Goal: Task Accomplishment & Management: Complete application form

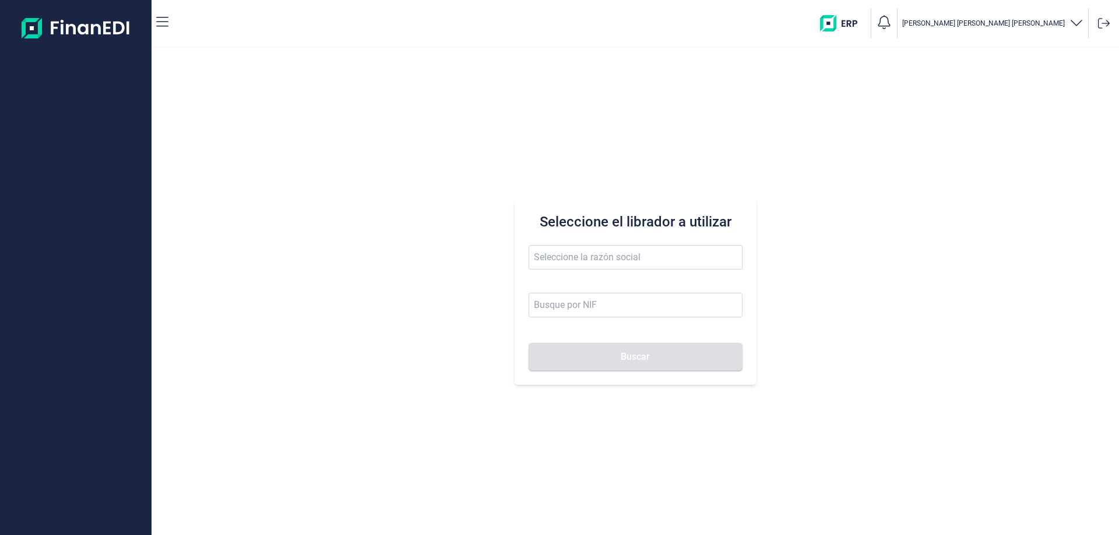
type input "m"
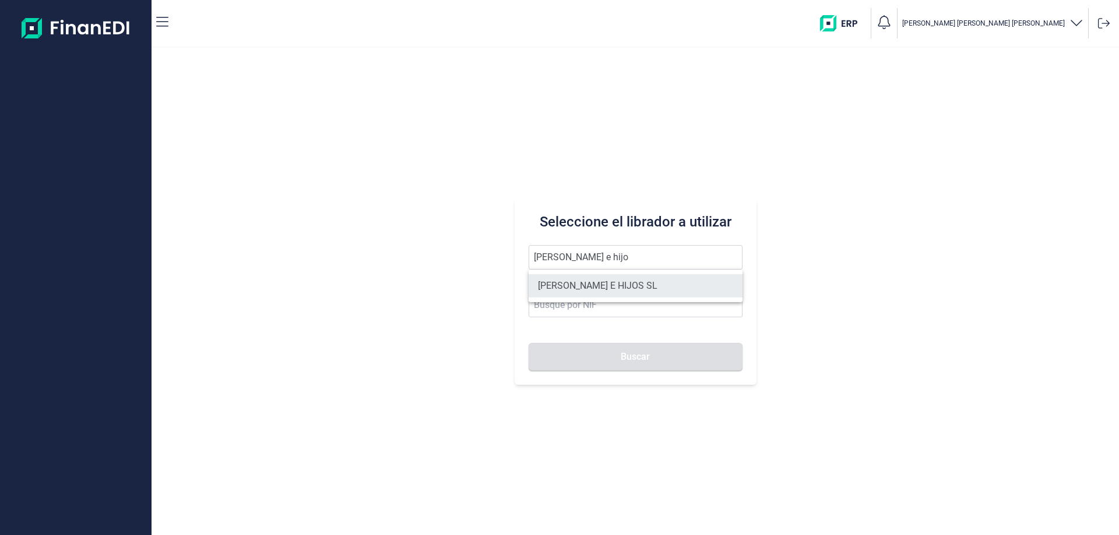
click at [591, 290] on li "[PERSON_NAME] E HIJOS SL" at bounding box center [635, 285] width 214 height 23
type input "[PERSON_NAME] E HIJOS SL"
type input "B35023068"
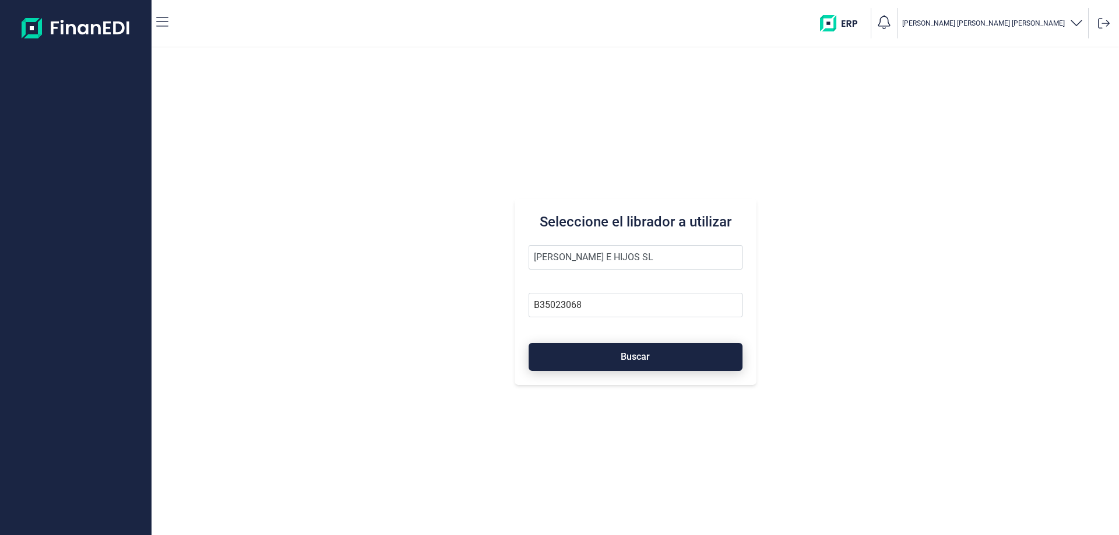
click at [615, 350] on button "Buscar" at bounding box center [635, 357] width 214 height 28
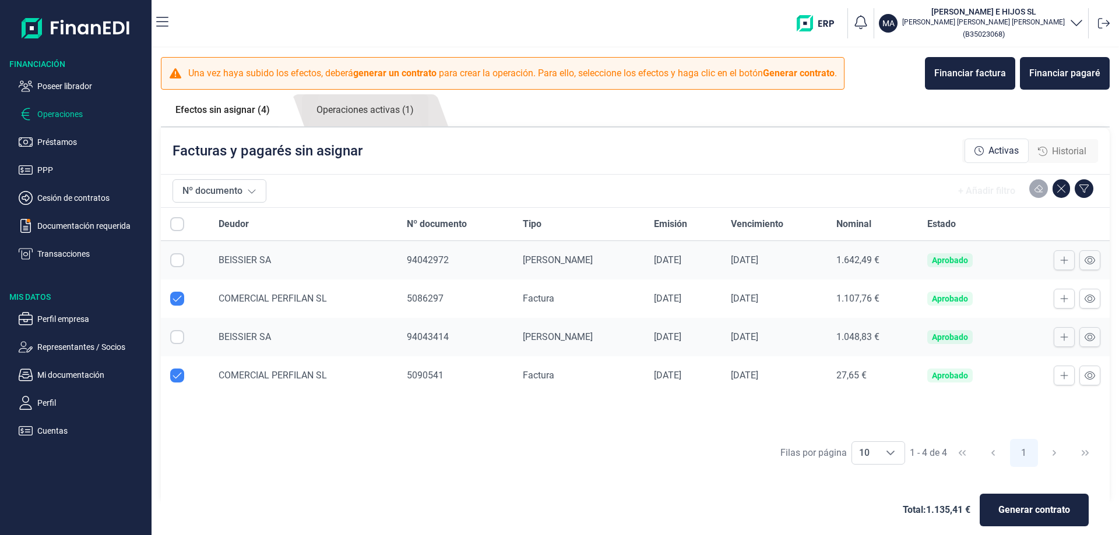
checkbox input "true"
click at [90, 317] on p "Perfil empresa" at bounding box center [92, 319] width 110 height 14
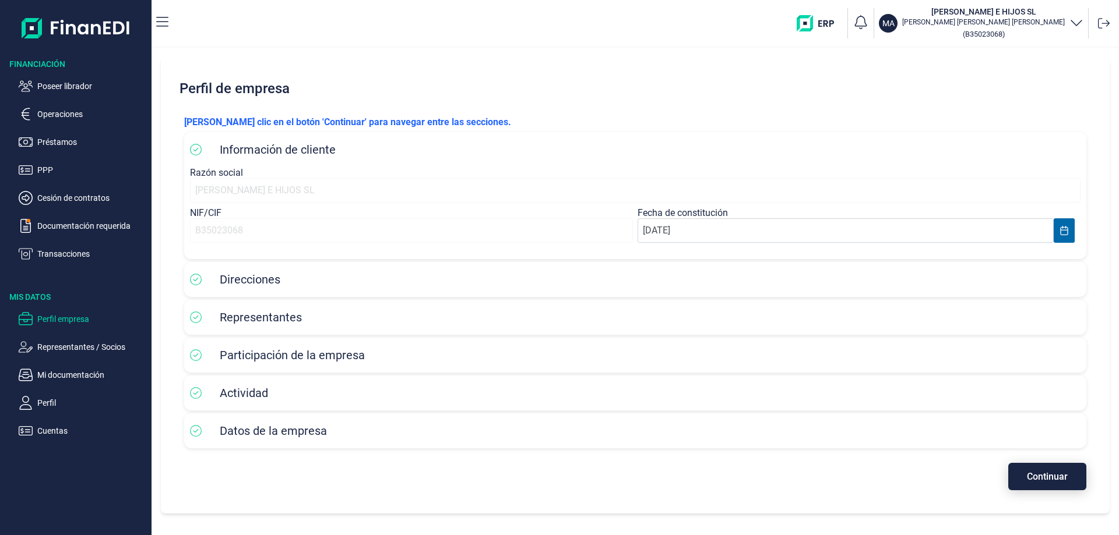
click at [1054, 472] on span "Continuar" at bounding box center [1046, 476] width 41 height 9
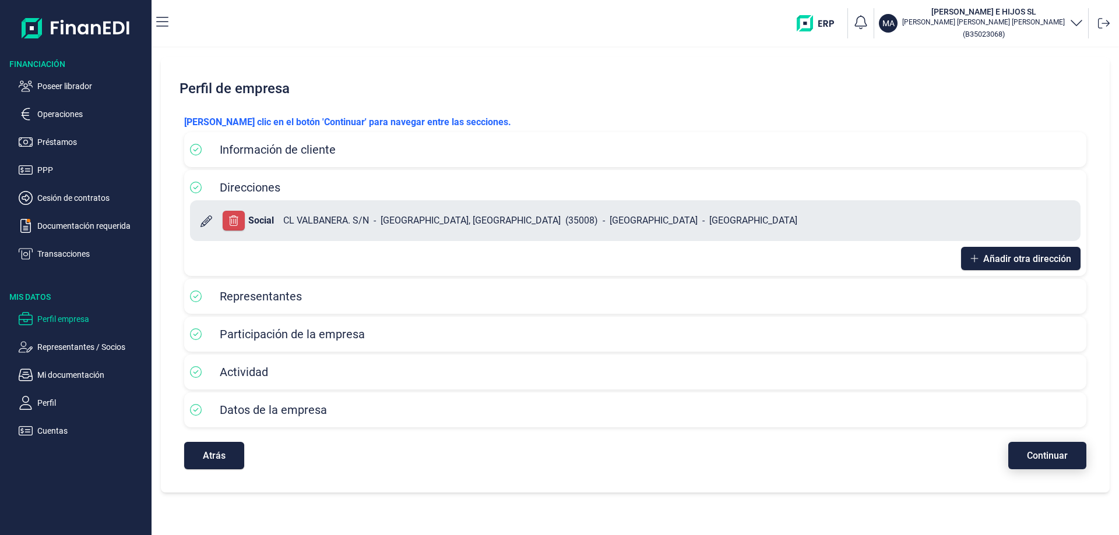
click at [1054, 471] on div "[PERSON_NAME] clic en el botón 'Continuar' para navegar entre las secciones. In…" at bounding box center [635, 292] width 920 height 373
click at [1054, 460] on span "Continuar" at bounding box center [1046, 455] width 41 height 9
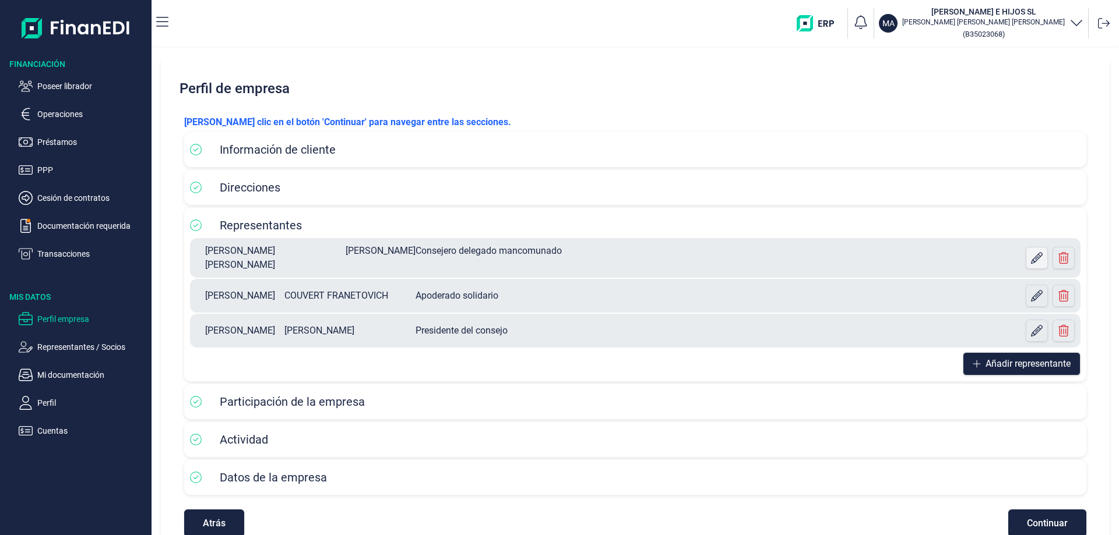
click at [1033, 257] on icon at bounding box center [1037, 258] width 12 height 12
select select "ES"
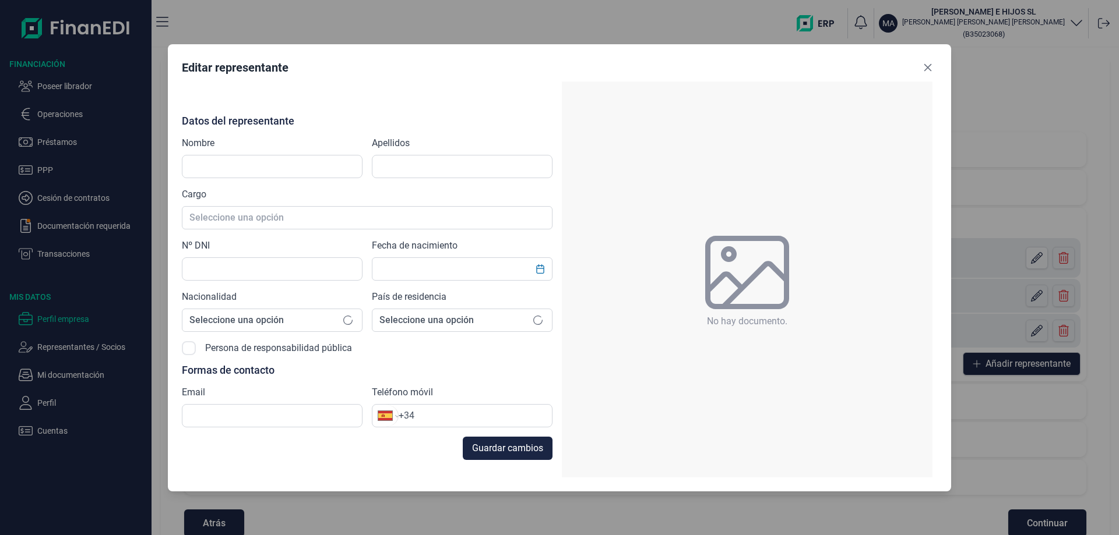
type input "[PERSON_NAME] [PERSON_NAME]"
type input "[PERSON_NAME]"
type input "11813426M"
type input "[PERSON_NAME][EMAIL_ADDRESS][PERSON_NAME][DOMAIN_NAME]"
type input "[PHONE_NUMBER]"
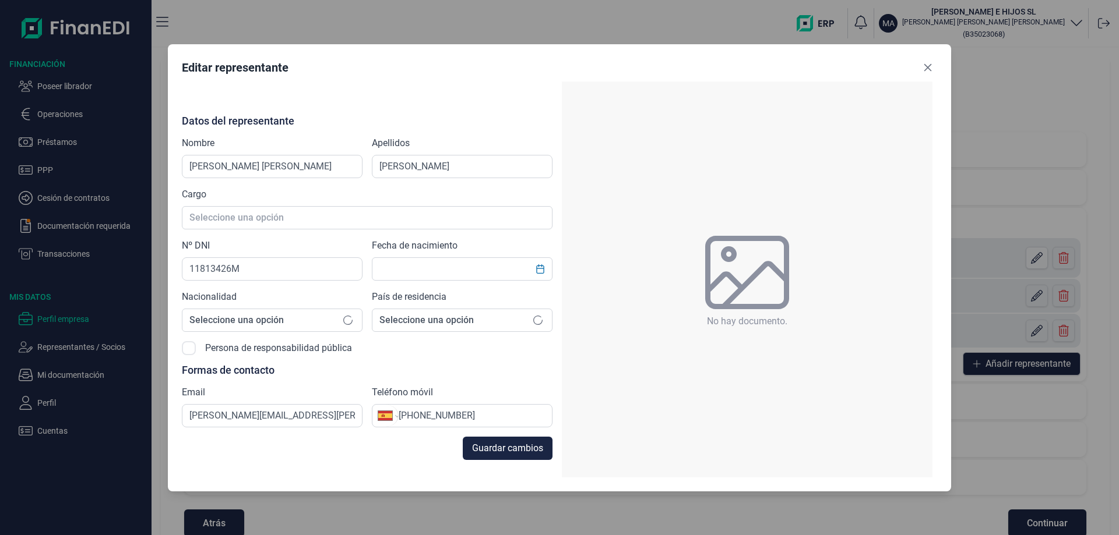
type input "[DATE]"
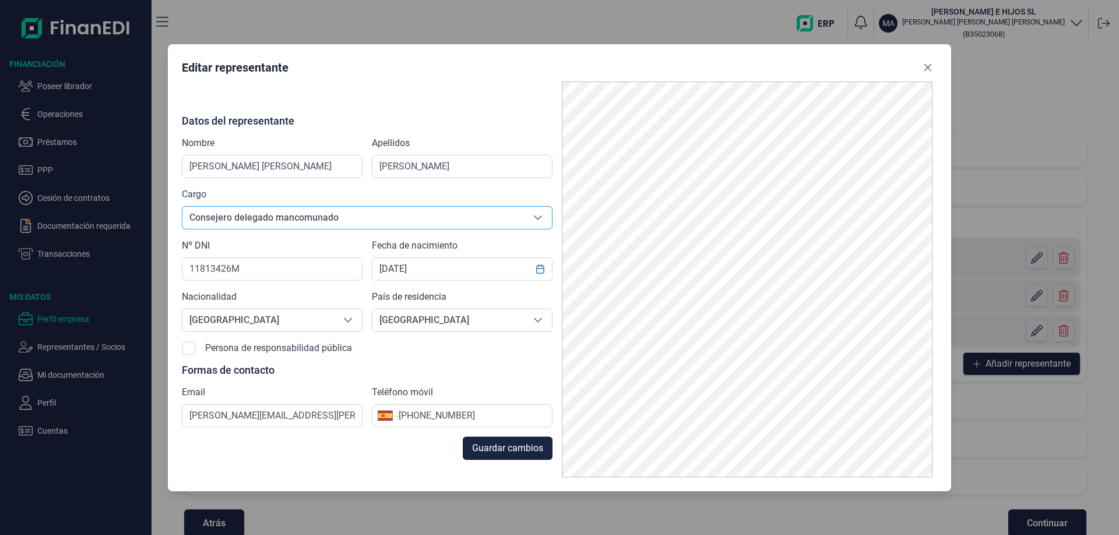
click at [541, 219] on icon "Seleccione una opción" at bounding box center [537, 217] width 9 height 9
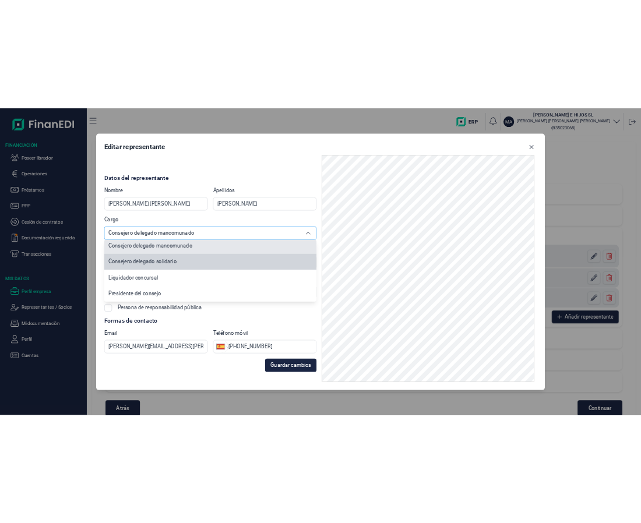
scroll to position [168, 0]
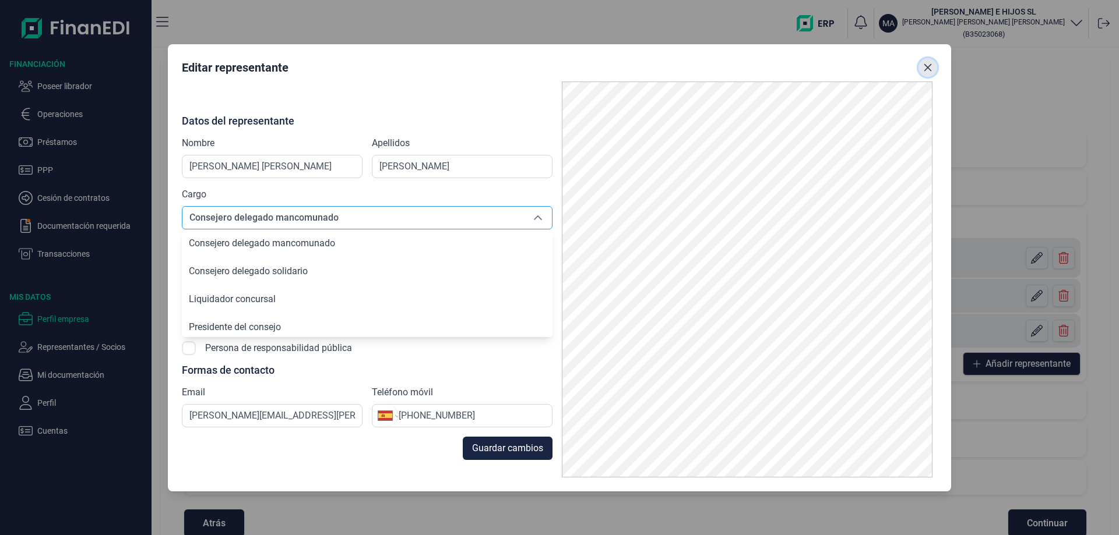
click at [929, 68] on icon "Close" at bounding box center [928, 68] width 8 height 8
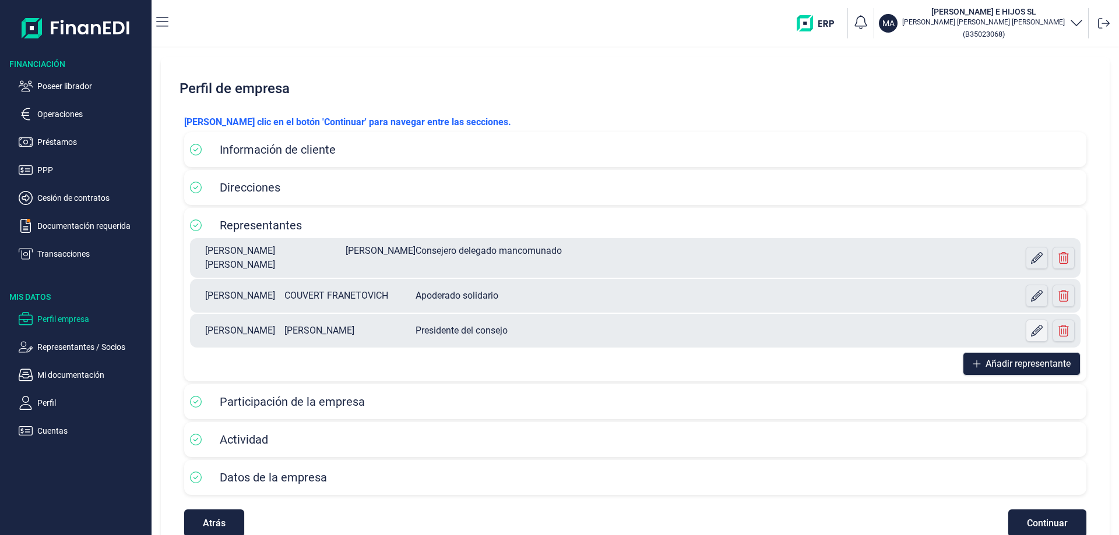
click at [1031, 329] on icon at bounding box center [1037, 331] width 12 height 12
select select "ES"
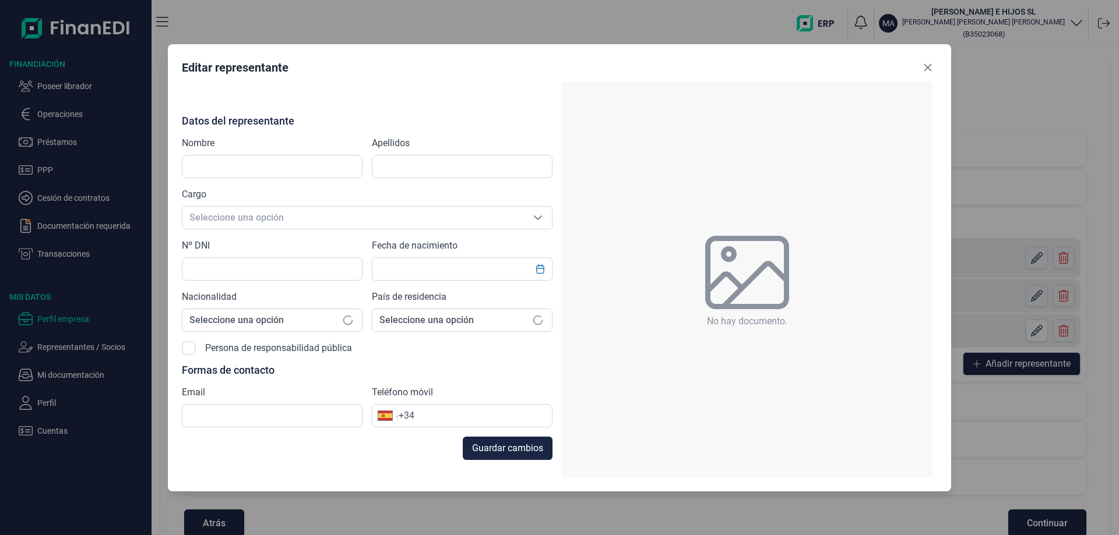
type input "[PERSON_NAME]"
type input "44302798Z"
type input "[PERSON_NAME][EMAIL_ADDRESS][PERSON_NAME][DOMAIN_NAME]"
type input "[PHONE_NUMBER]"
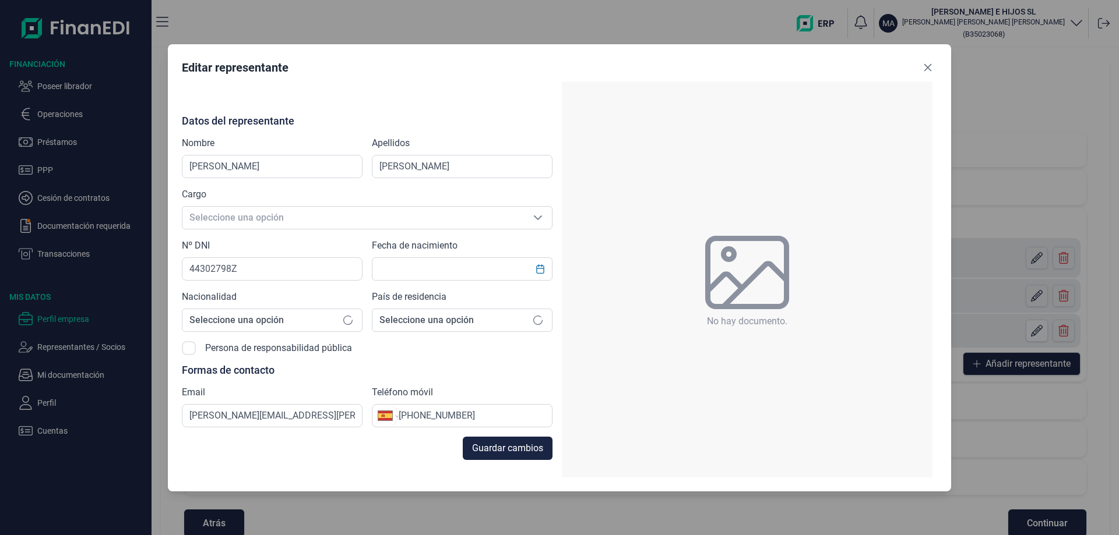
type input "[DATE]"
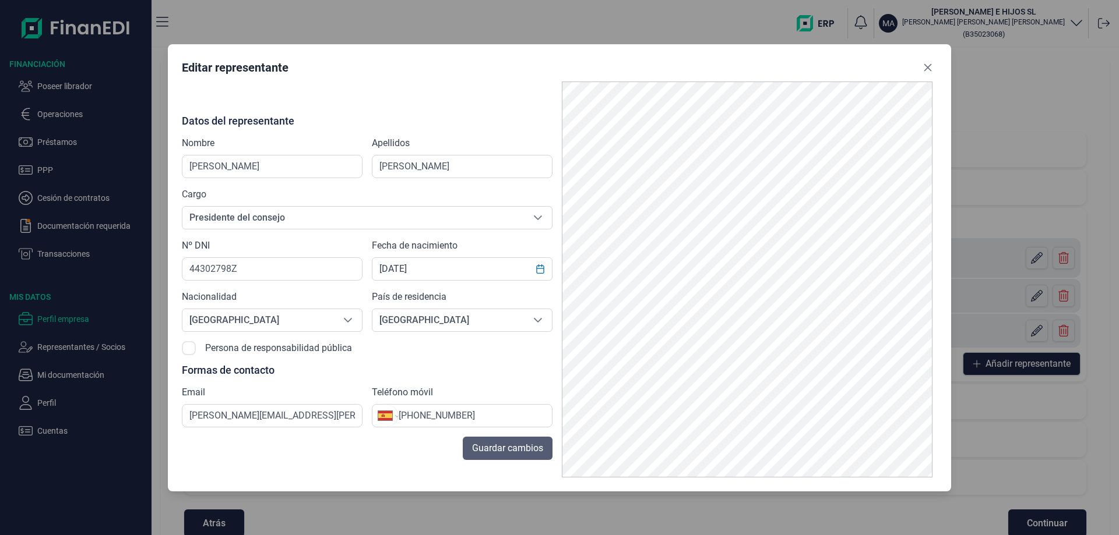
click at [509, 445] on span "Guardar cambios" at bounding box center [507, 449] width 71 height 14
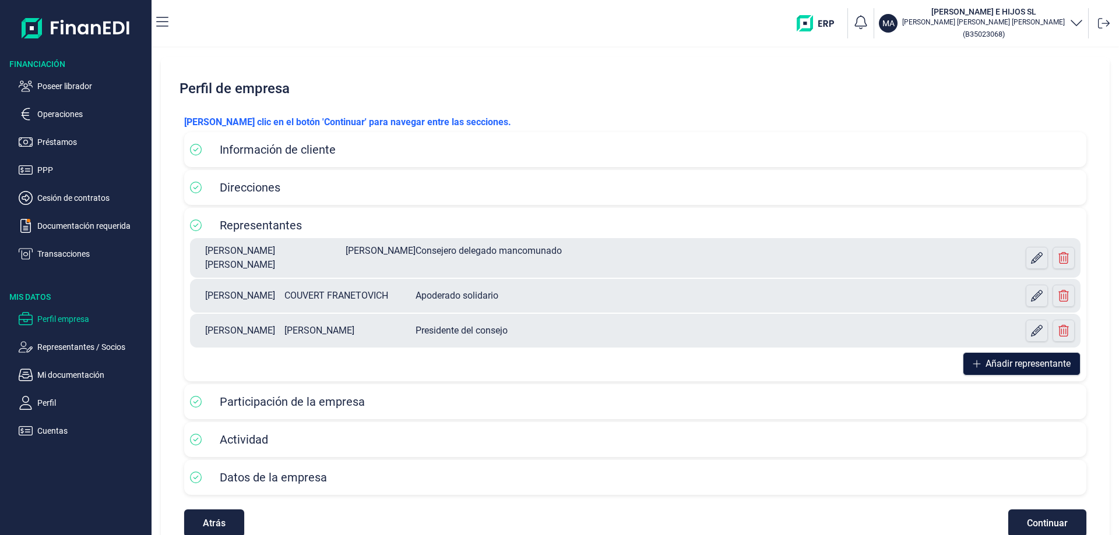
click at [1026, 358] on span "Añadir representante" at bounding box center [1027, 364] width 85 height 14
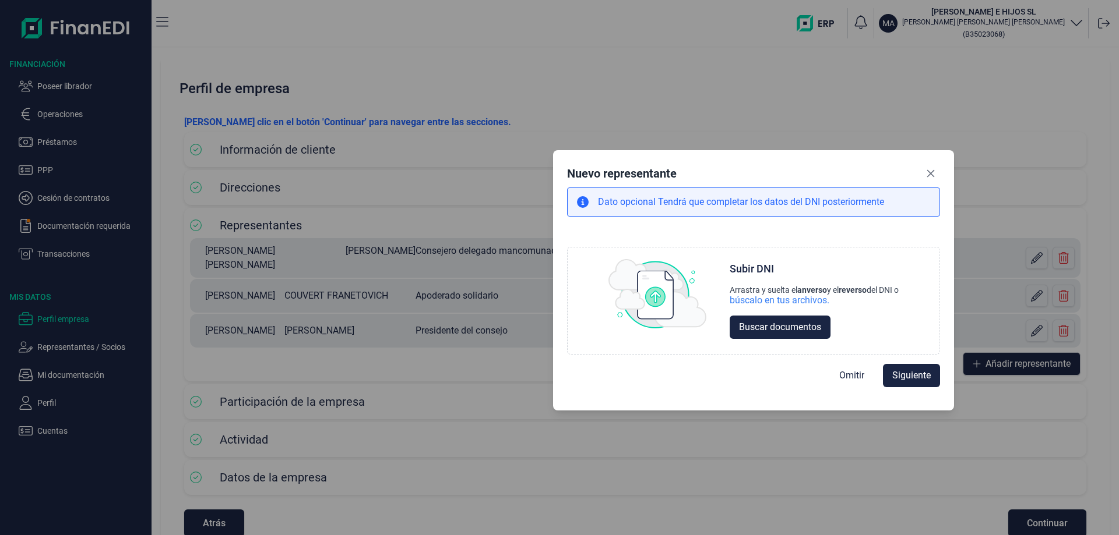
drag, startPoint x: 690, startPoint y: 153, endPoint x: 884, endPoint y: 165, distance: 194.4
click at [884, 165] on div "Nuevo representante" at bounding box center [753, 175] width 373 height 23
click at [933, 169] on icon "Close" at bounding box center [930, 173] width 9 height 9
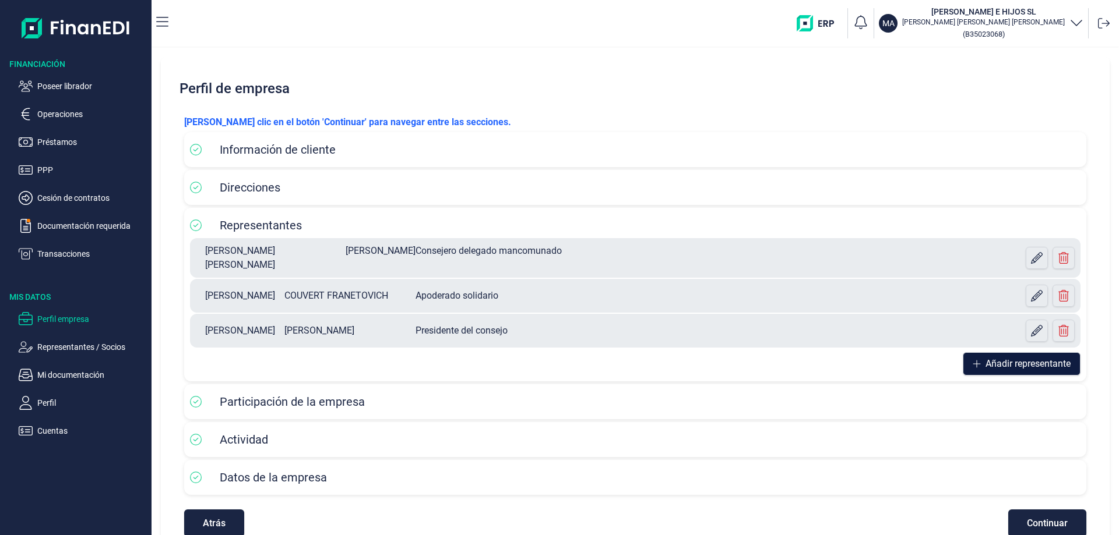
click at [1042, 361] on span "Añadir representante" at bounding box center [1027, 364] width 85 height 14
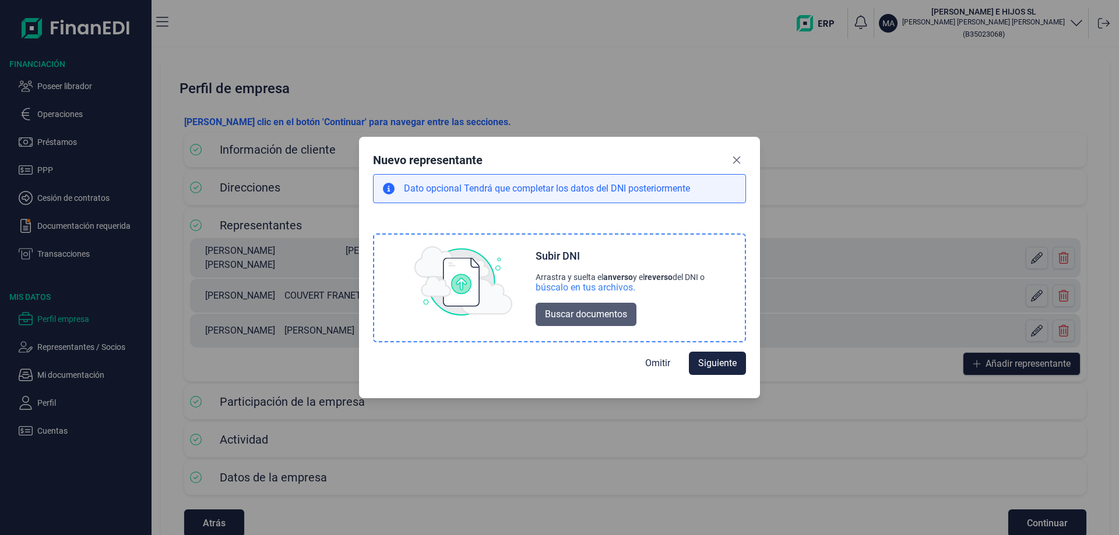
click at [597, 322] on button "Buscar documentos" at bounding box center [585, 314] width 101 height 23
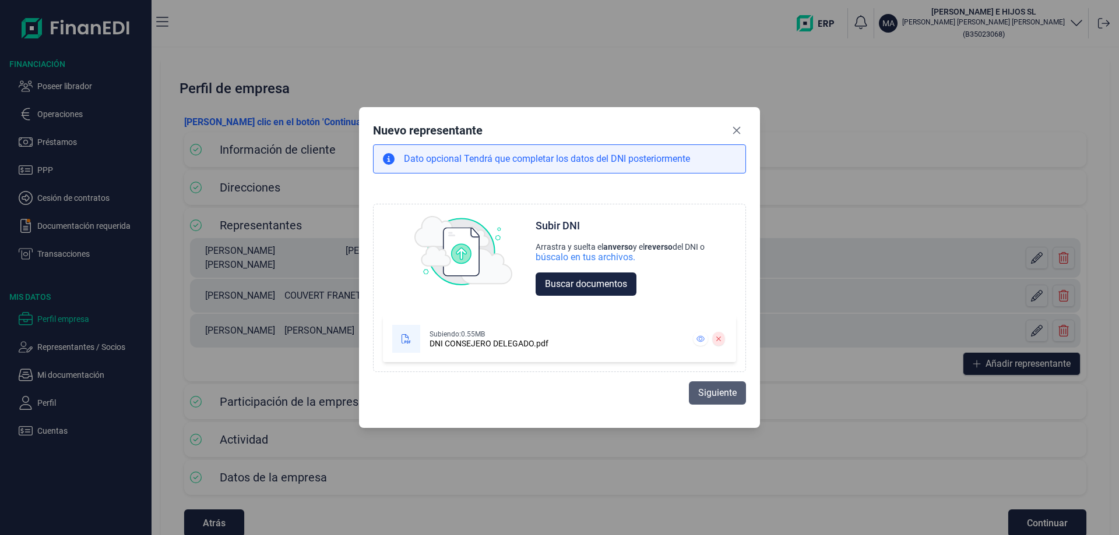
click at [707, 390] on span "Siguiente" at bounding box center [717, 393] width 38 height 14
select select "ES"
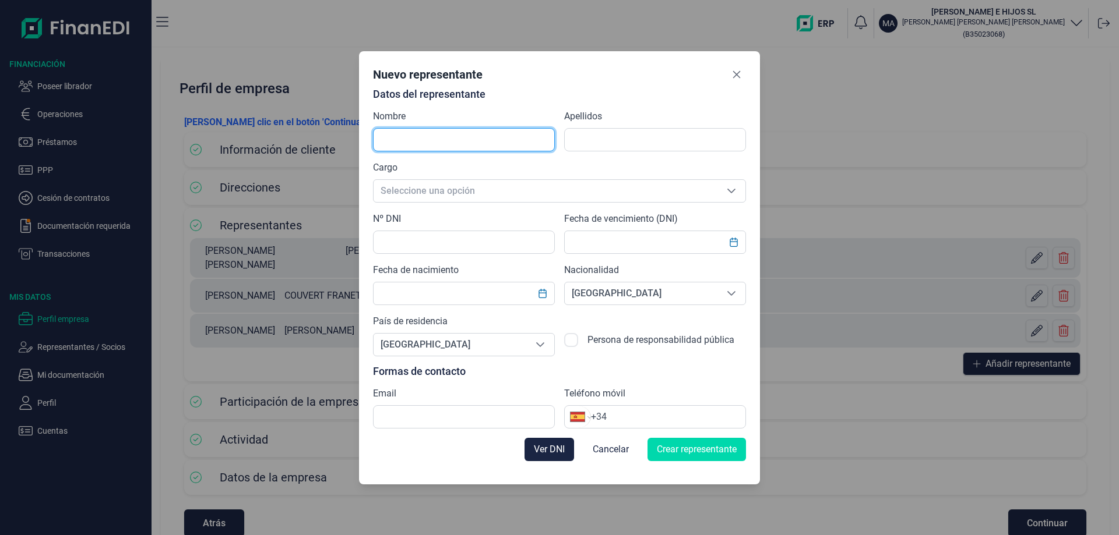
click at [431, 149] on input "text" at bounding box center [464, 139] width 182 height 23
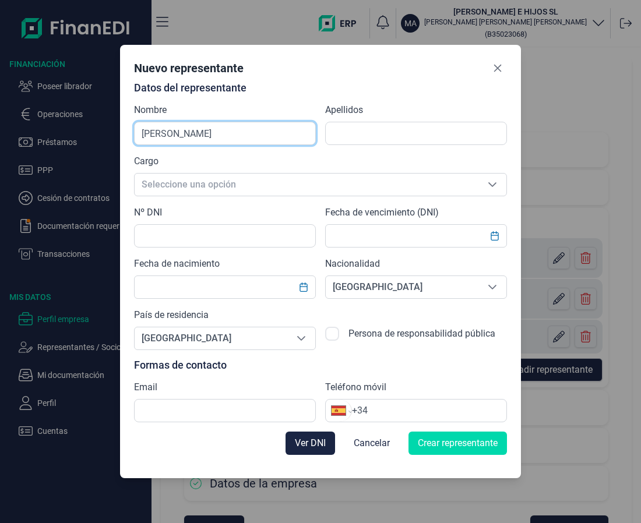
type input "[PERSON_NAME]"
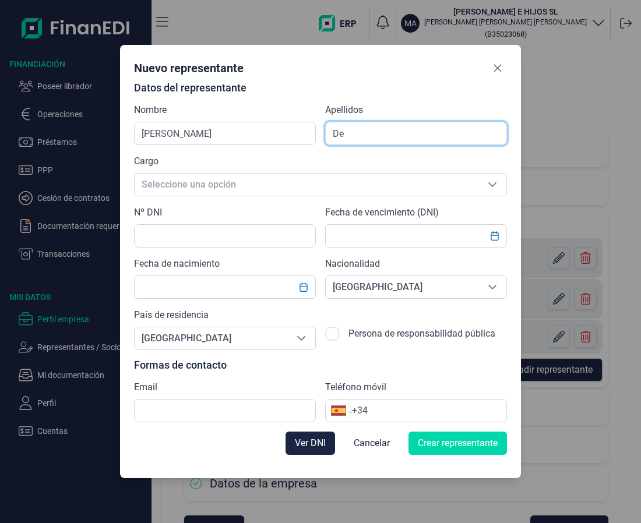
type input "D"
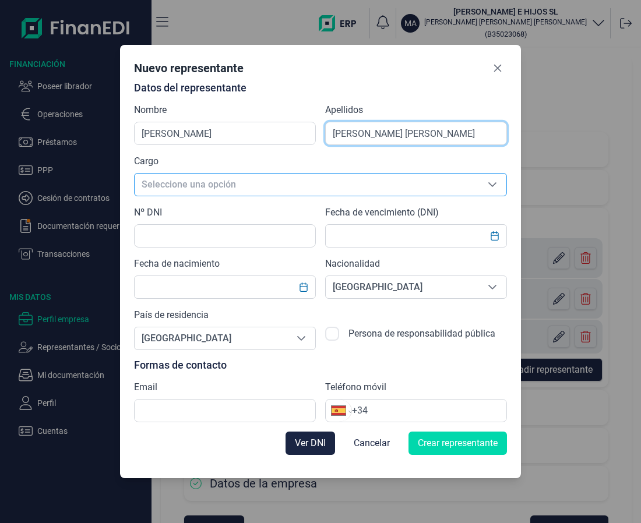
type input "[PERSON_NAME] [PERSON_NAME]"
click at [267, 183] on span "Seleccione una opción" at bounding box center [307, 185] width 344 height 22
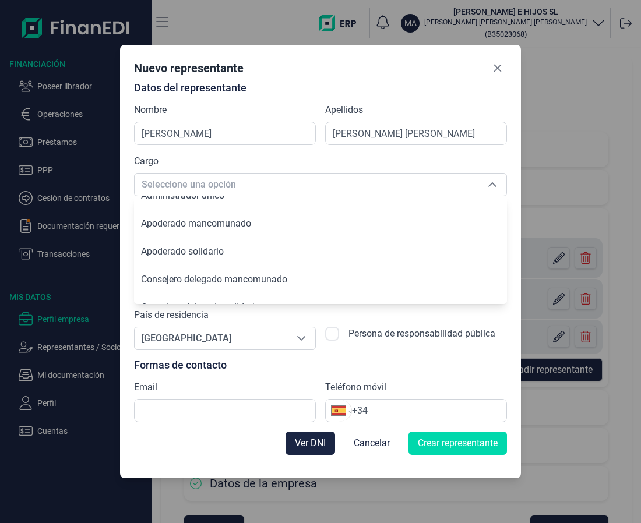
scroll to position [117, 0]
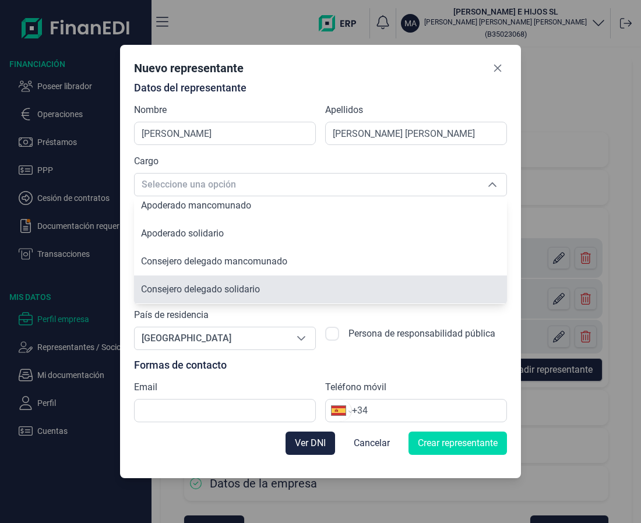
click at [228, 283] on li "Consejero delegado solidario" at bounding box center [320, 290] width 373 height 28
type input "Consejero delegado solidario"
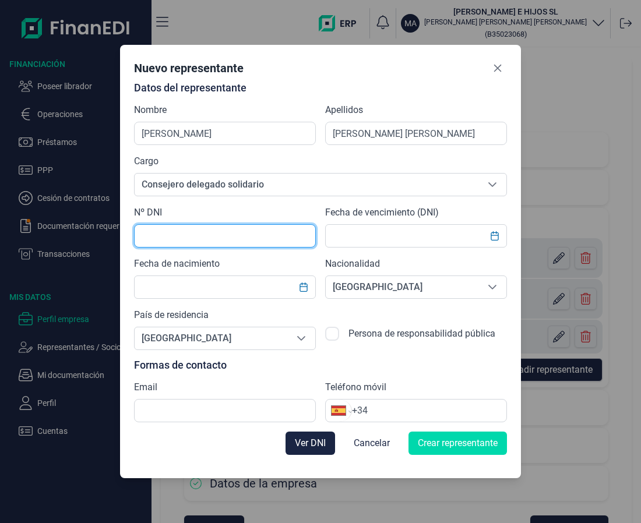
click at [224, 243] on input "text" at bounding box center [225, 235] width 182 height 23
type input "02894597R"
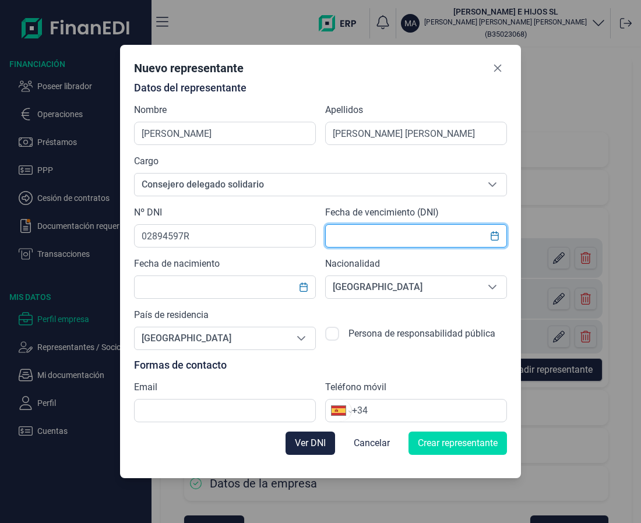
click at [359, 241] on input "text" at bounding box center [416, 235] width 182 height 23
type input "[DATE]"
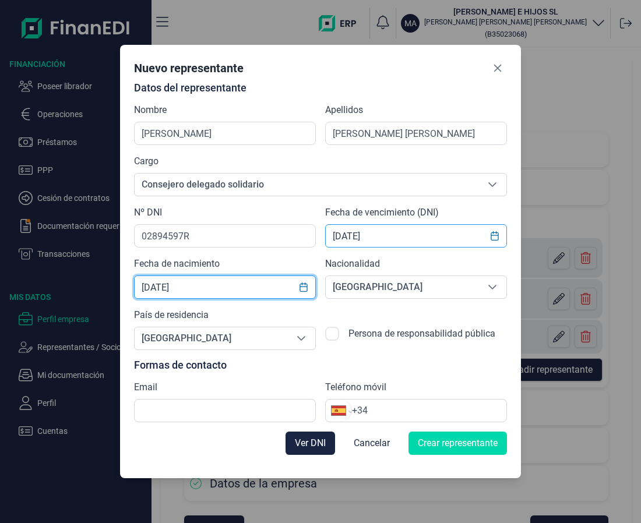
type input "[DATE]"
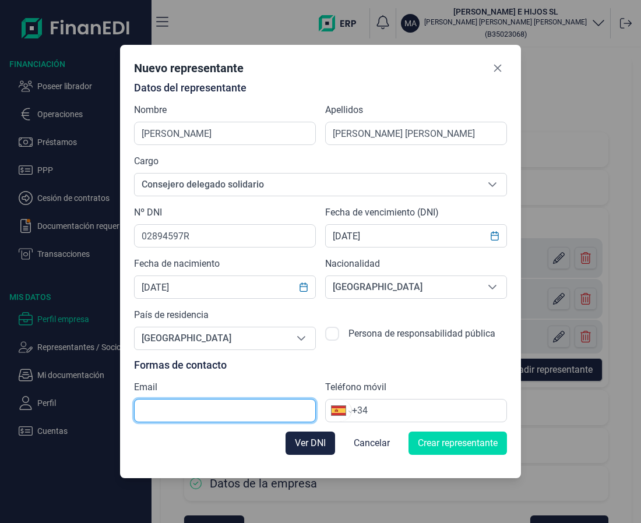
paste input "34 608 26 78 83"
drag, startPoint x: 252, startPoint y: 411, endPoint x: -33, endPoint y: 405, distance: 285.0
click at [0, 405] on html "Financiación Poseer librador Operaciones Préstamos PPP Cesión de contratos Docu…" at bounding box center [320, 261] width 641 height 523
type input "34 608 26 78 83"
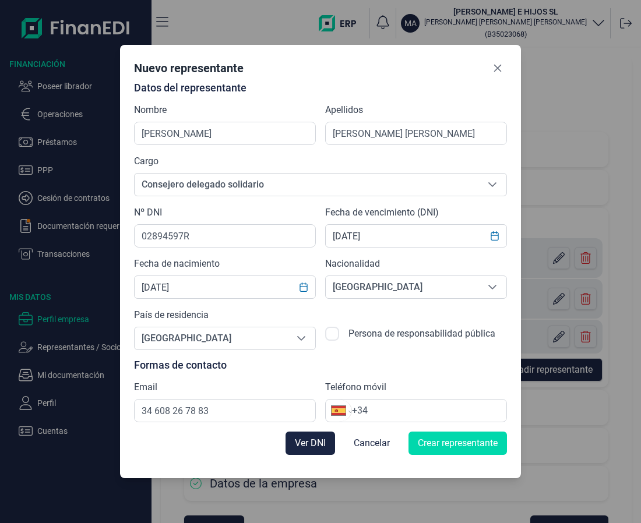
click at [401, 418] on div "Internacional [GEOGRAPHIC_DATA] [GEOGRAPHIC_DATA] [GEOGRAPHIC_DATA] [GEOGRAPHIC…" at bounding box center [416, 410] width 182 height 23
click at [394, 413] on input "+34" at bounding box center [429, 411] width 154 height 14
paste input "34608267883"
click at [381, 412] on input "[PHONE_NUMBER]" at bounding box center [429, 411] width 154 height 14
type input "[PHONE_NUMBER]"
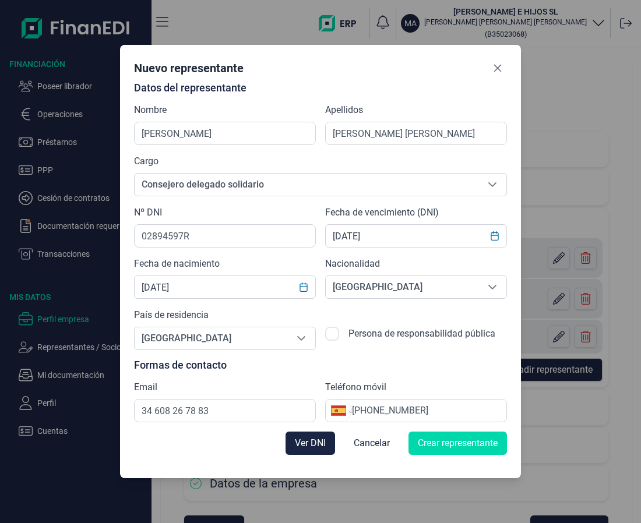
drag, startPoint x: 229, startPoint y: 422, endPoint x: 119, endPoint y: 419, distance: 109.6
click at [119, 419] on div "Nuevo representante Datos del representante Nombre [PERSON_NAME] Francisco Apel…" at bounding box center [320, 261] width 641 height 523
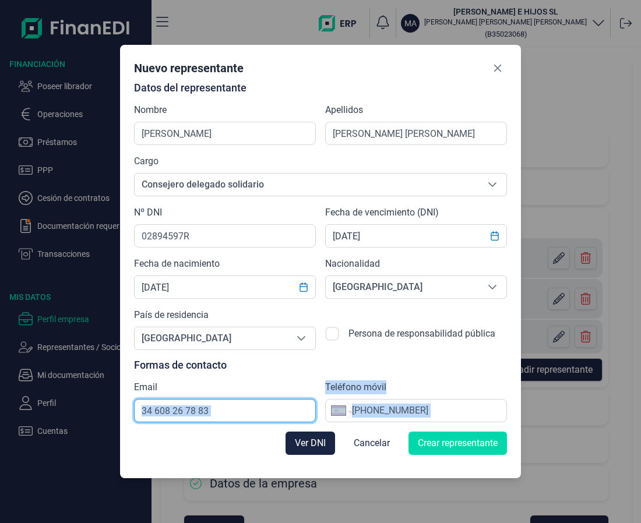
click at [225, 412] on input "34 608 26 78 83" at bounding box center [225, 410] width 182 height 23
drag, startPoint x: 225, startPoint y: 412, endPoint x: 143, endPoint y: 407, distance: 82.3
click at [143, 407] on input "34 608 26 78 83" at bounding box center [225, 410] width 182 height 23
paste input "[PERSON_NAME][EMAIL_ADDRESS][PERSON_NAME][DOMAIN_NAME]"
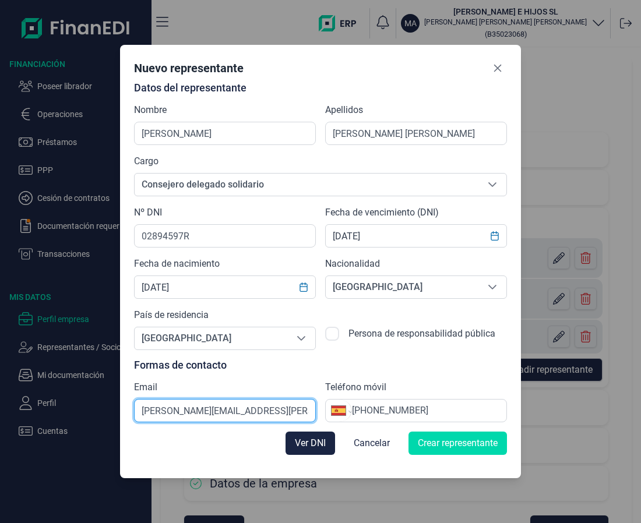
scroll to position [0, 3]
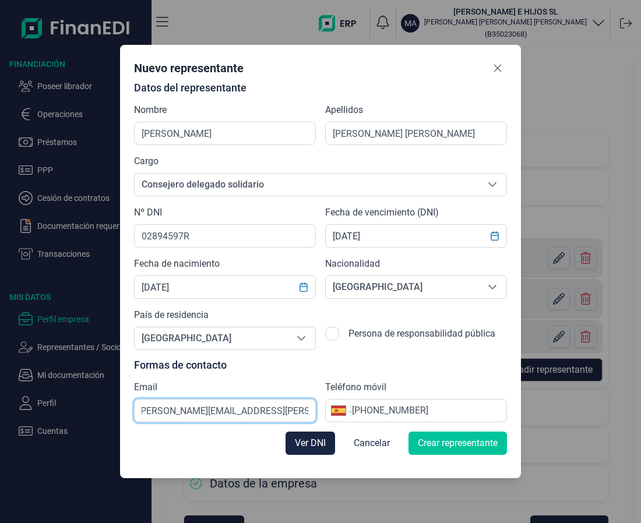
type input "[PERSON_NAME][EMAIL_ADDRESS][PERSON_NAME][DOMAIN_NAME]"
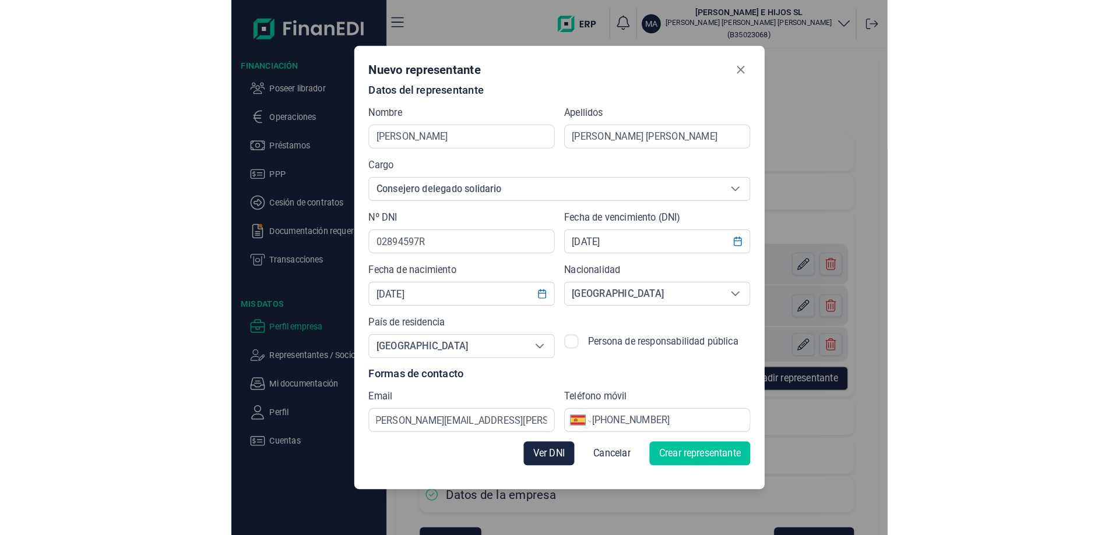
scroll to position [0, 0]
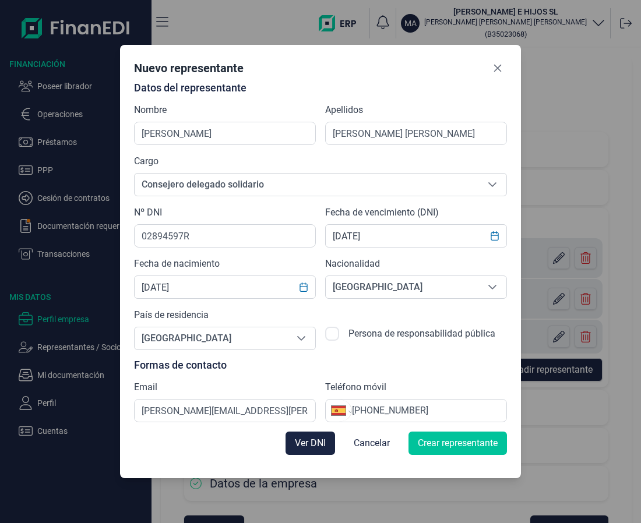
click at [451, 442] on span "Crear representante" at bounding box center [458, 443] width 80 height 14
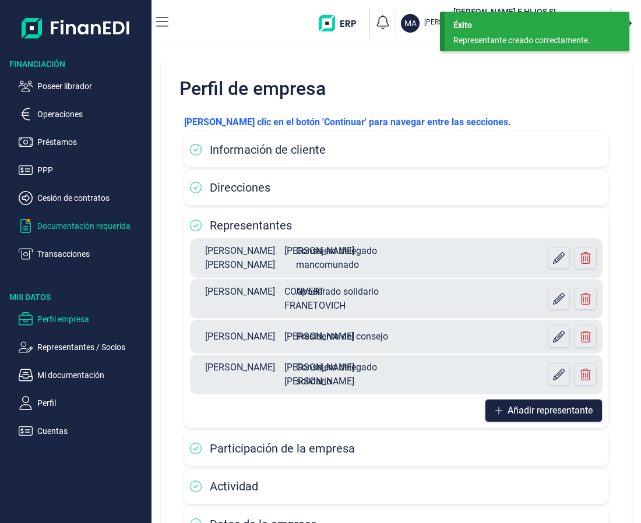
click at [83, 221] on p "Documentación requerida" at bounding box center [92, 226] width 110 height 14
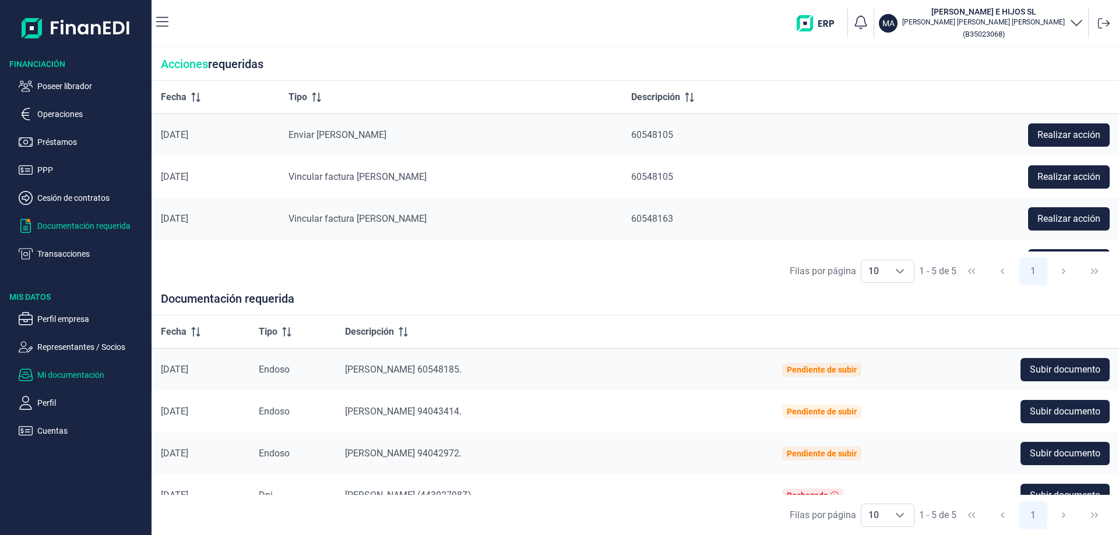
click at [77, 374] on p "Mi documentación" at bounding box center [92, 375] width 110 height 14
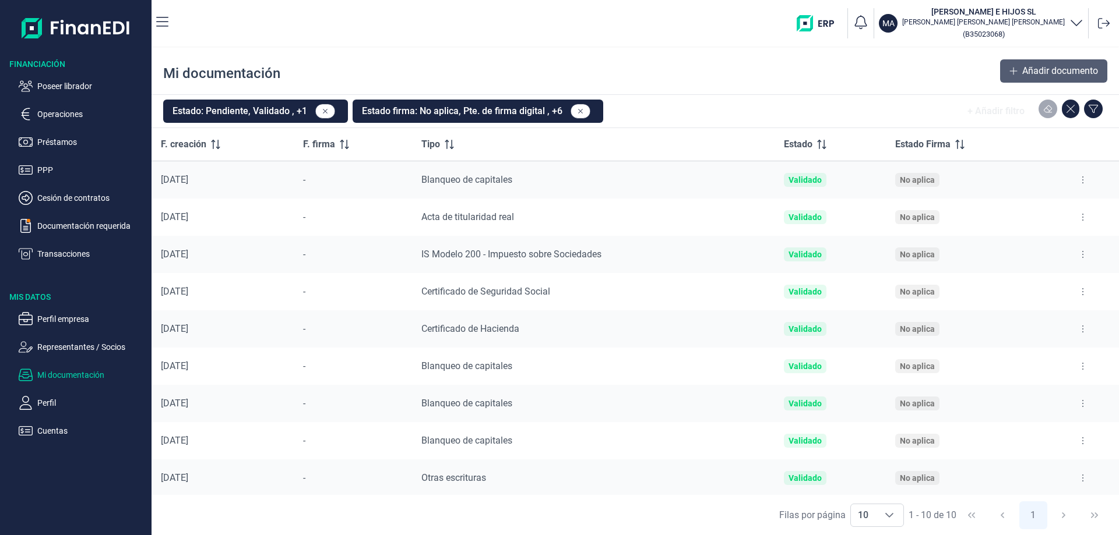
click at [1025, 73] on span "Añadir documento" at bounding box center [1060, 71] width 76 height 14
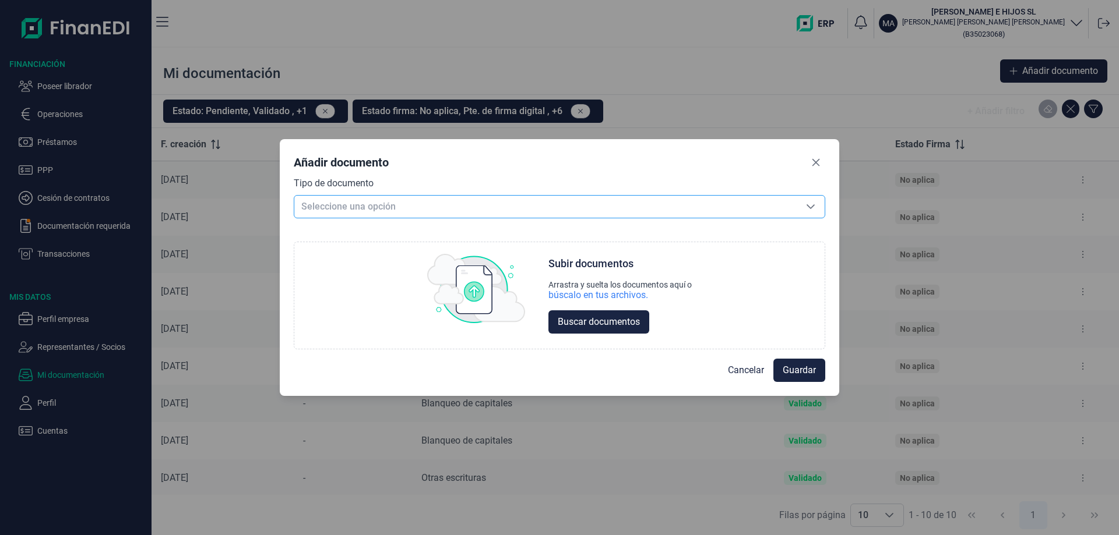
click at [501, 204] on span "Seleccione una opción" at bounding box center [545, 207] width 502 height 22
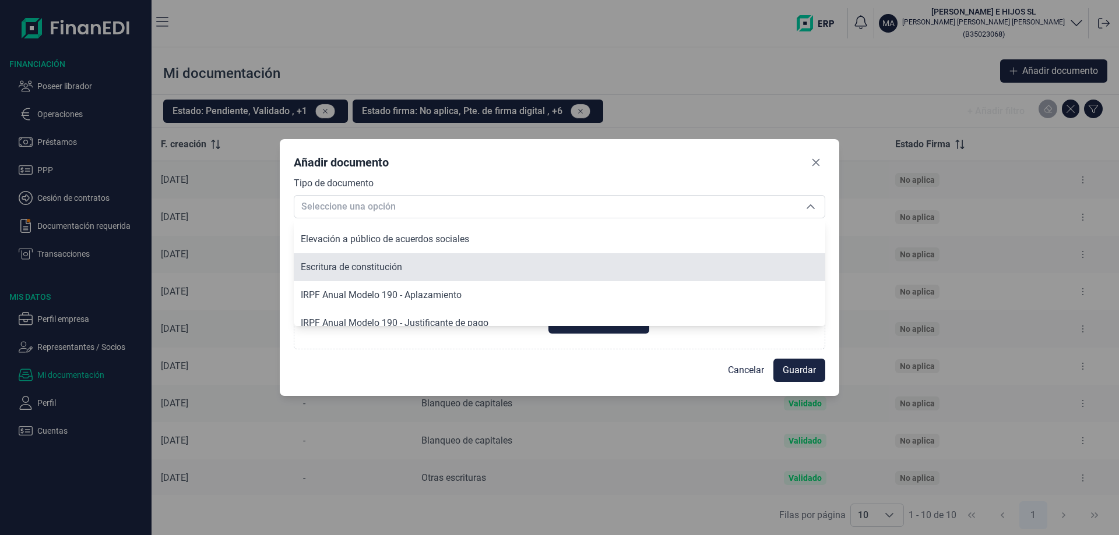
scroll to position [466, 0]
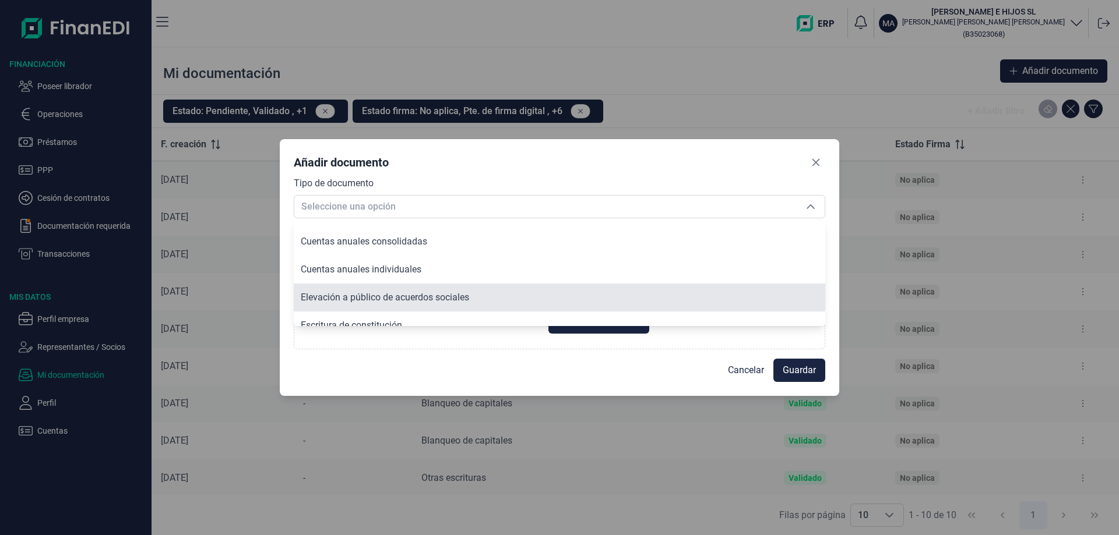
click at [424, 299] on span "Elevación a público de acuerdos sociales" at bounding box center [385, 297] width 168 height 11
type input "Elevación a público de acuerdos sociales"
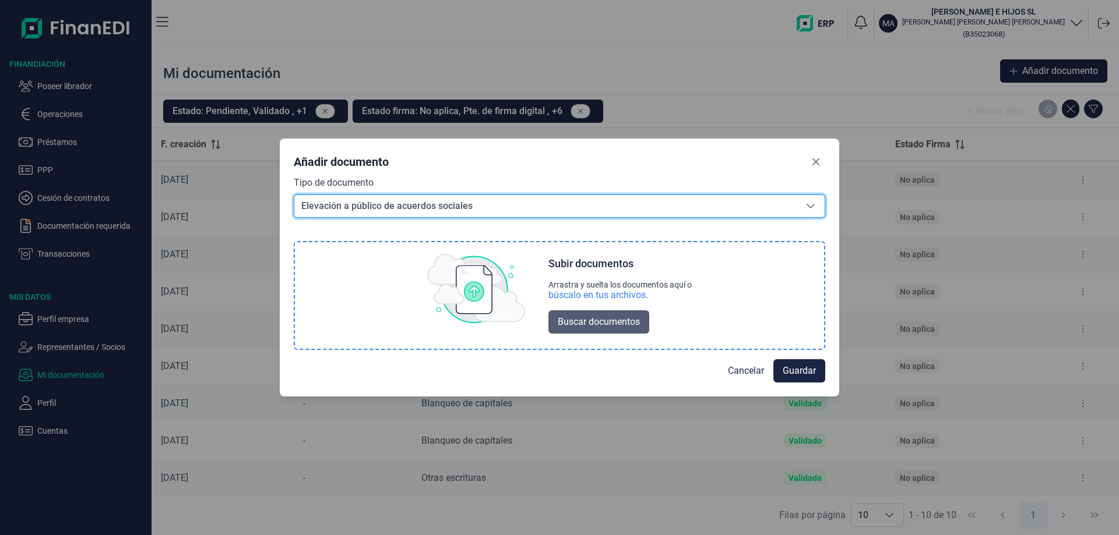
click at [595, 322] on span "Buscar documentos" at bounding box center [599, 322] width 82 height 14
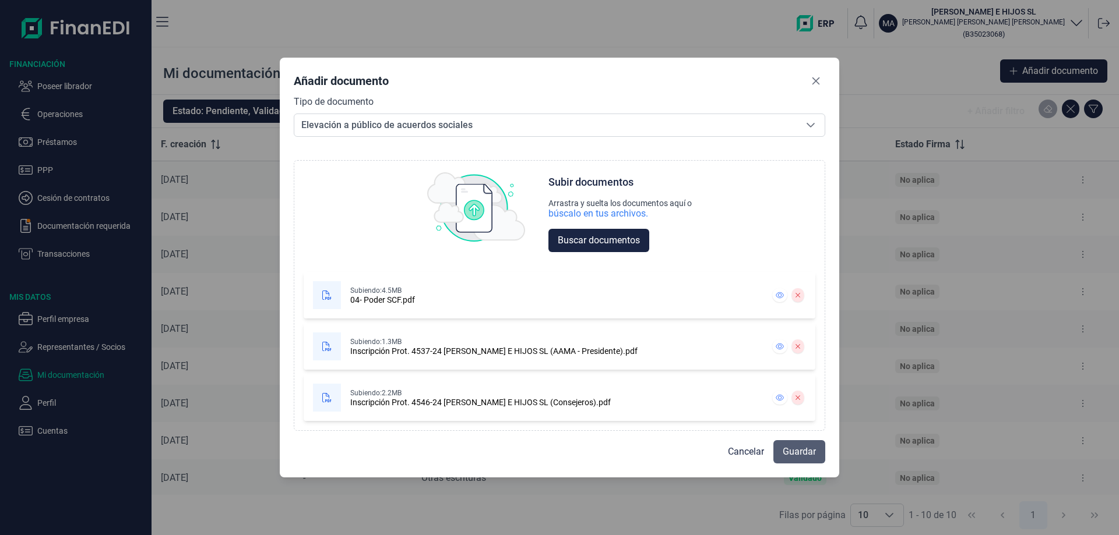
click at [802, 446] on span "Guardar" at bounding box center [798, 452] width 33 height 14
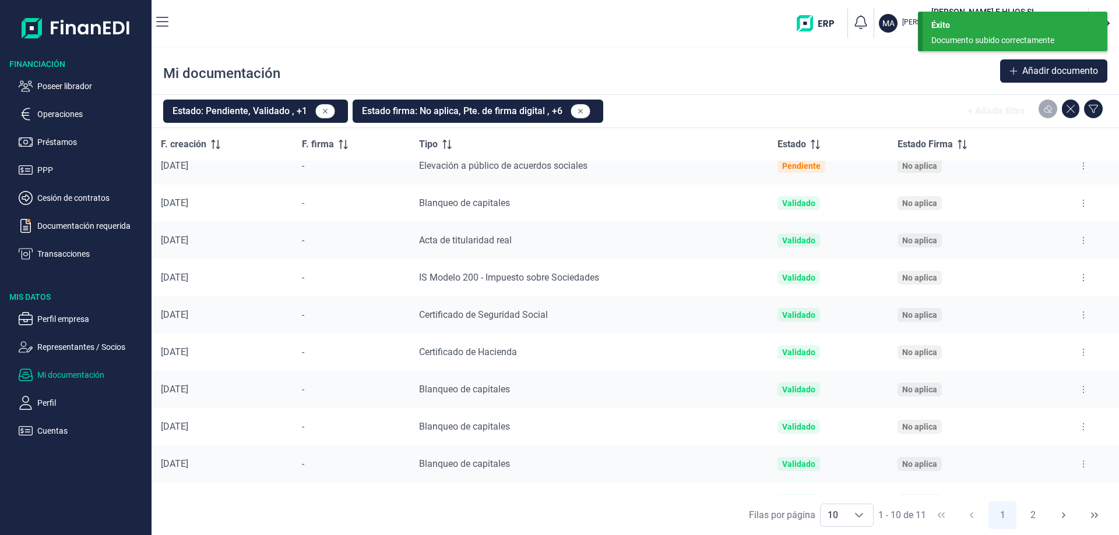
scroll to position [0, 0]
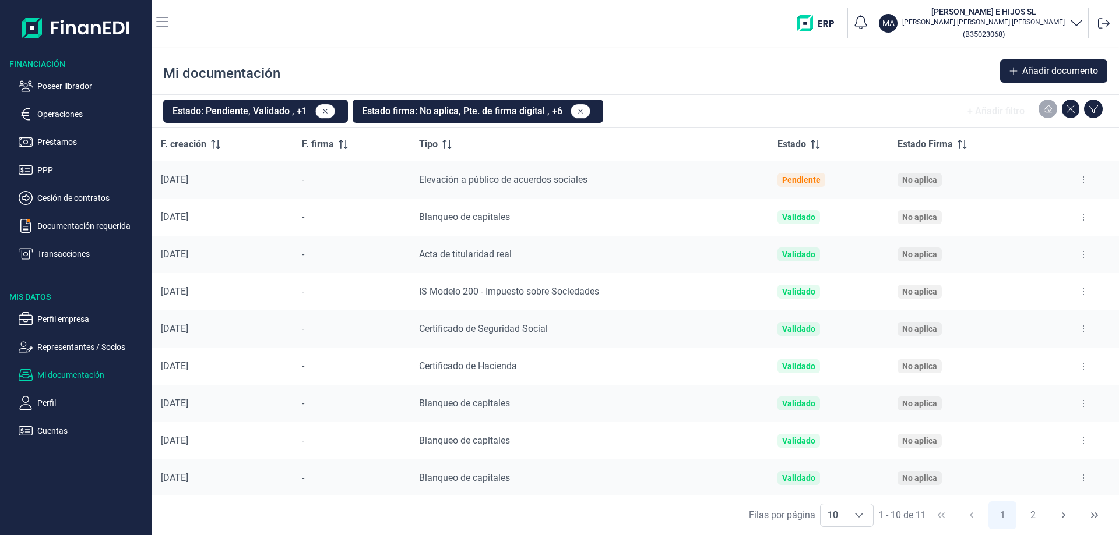
click at [89, 373] on p "Mi documentación" at bounding box center [92, 375] width 110 height 14
click at [83, 350] on p "Representantes / Socios" at bounding box center [92, 347] width 110 height 14
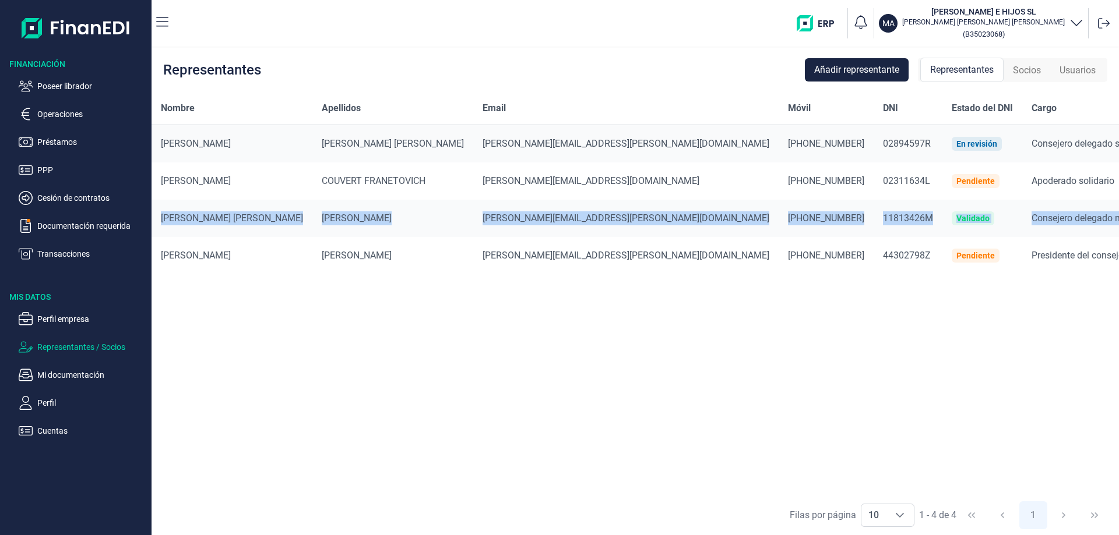
drag, startPoint x: 157, startPoint y: 213, endPoint x: 923, endPoint y: 224, distance: 766.7
click at [923, 224] on tr "[PERSON_NAME] [PERSON_NAME] ALVEZ [EMAIL_ADDRESS][PERSON_NAME][DOMAIN_NAME] [PH…" at bounding box center [732, 218] width 1163 height 37
click at [79, 318] on p "Perfil empresa" at bounding box center [92, 319] width 110 height 14
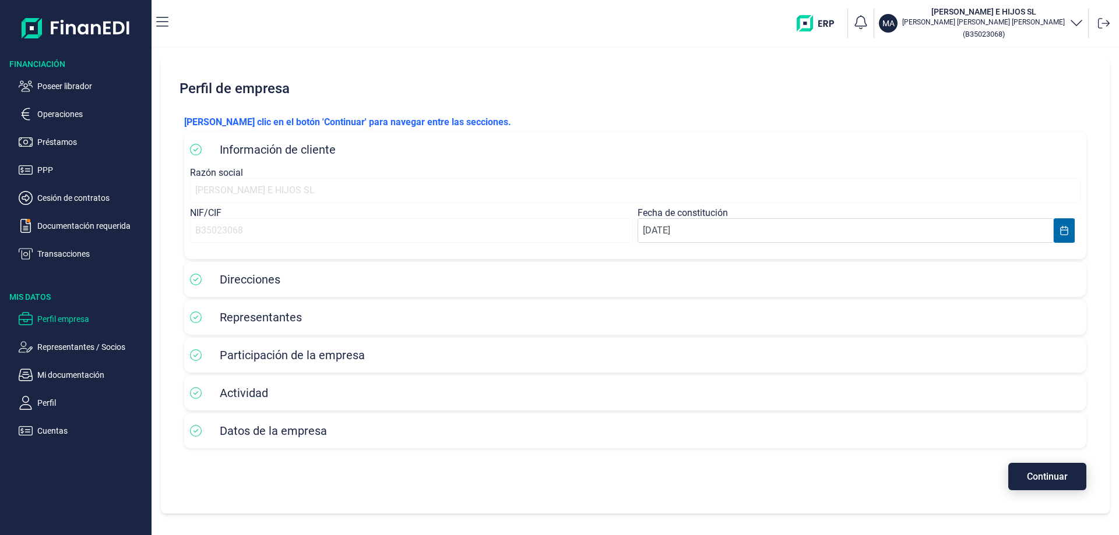
click at [1061, 468] on button "Continuar" at bounding box center [1047, 476] width 78 height 27
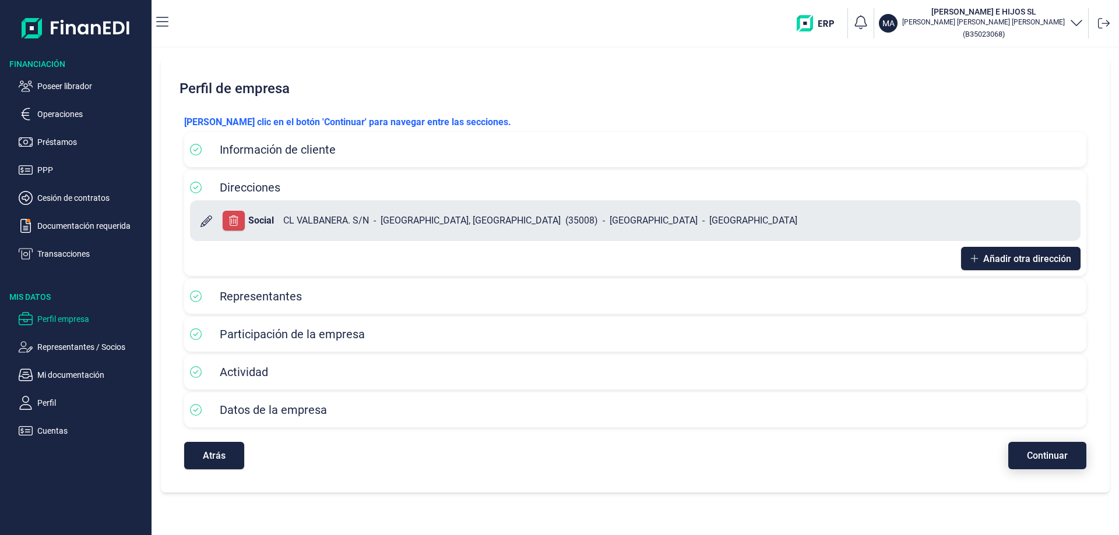
click at [1061, 468] on button "Continuar" at bounding box center [1047, 455] width 78 height 27
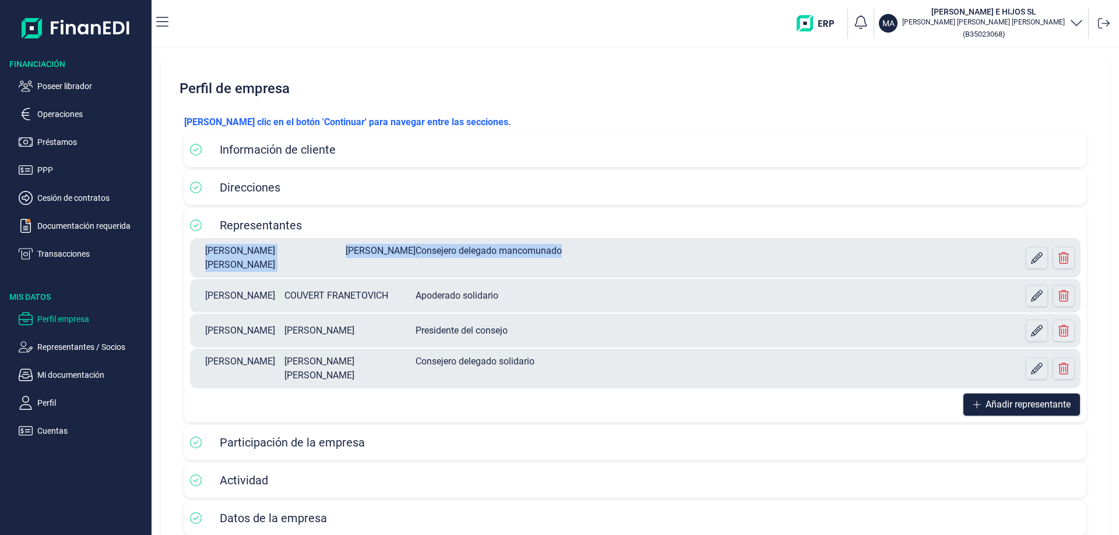
drag, startPoint x: 200, startPoint y: 249, endPoint x: 688, endPoint y: 260, distance: 487.7
click at [688, 260] on div "[PERSON_NAME] [PERSON_NAME] [PERSON_NAME] Consejero delegado mancomunado" at bounding box center [525, 258] width 659 height 28
copy div "[PERSON_NAME] [PERSON_NAME] [PERSON_NAME] Consejero delegado mancomunado"
